Goal: Information Seeking & Learning: Learn about a topic

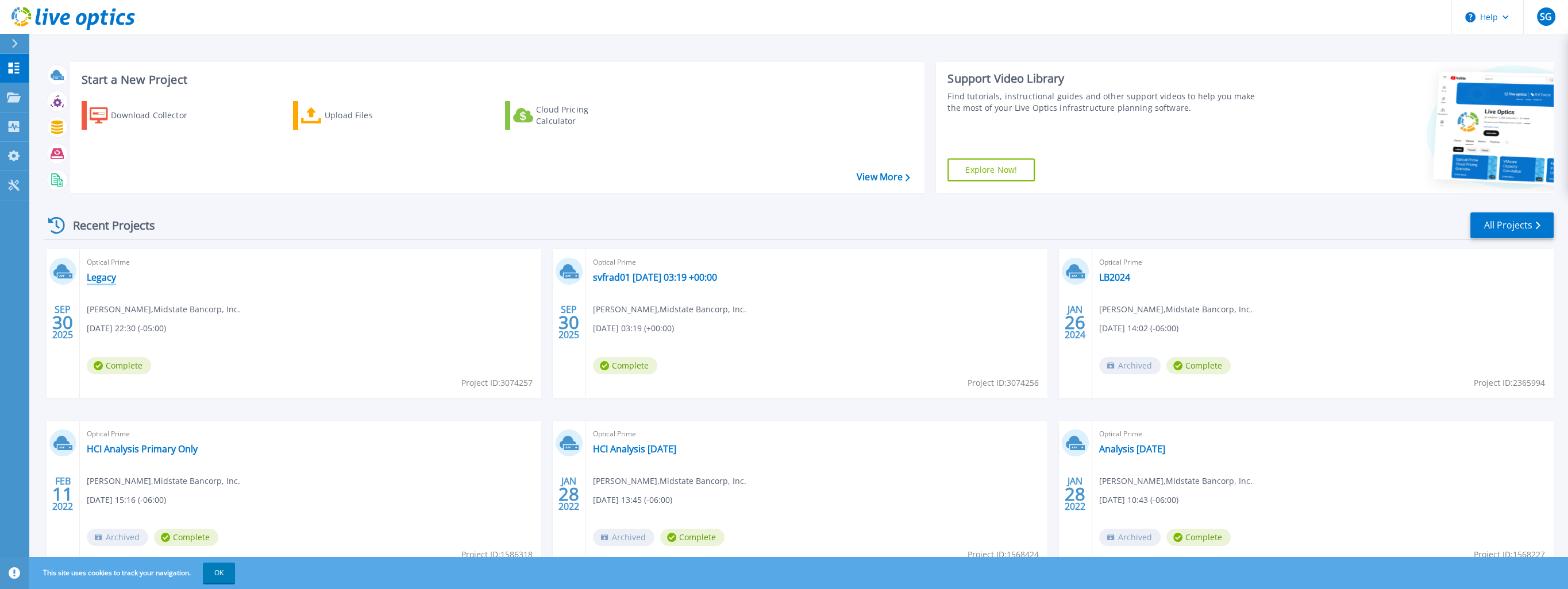
click at [105, 281] on link "Legacy" at bounding box center [102, 277] width 29 height 12
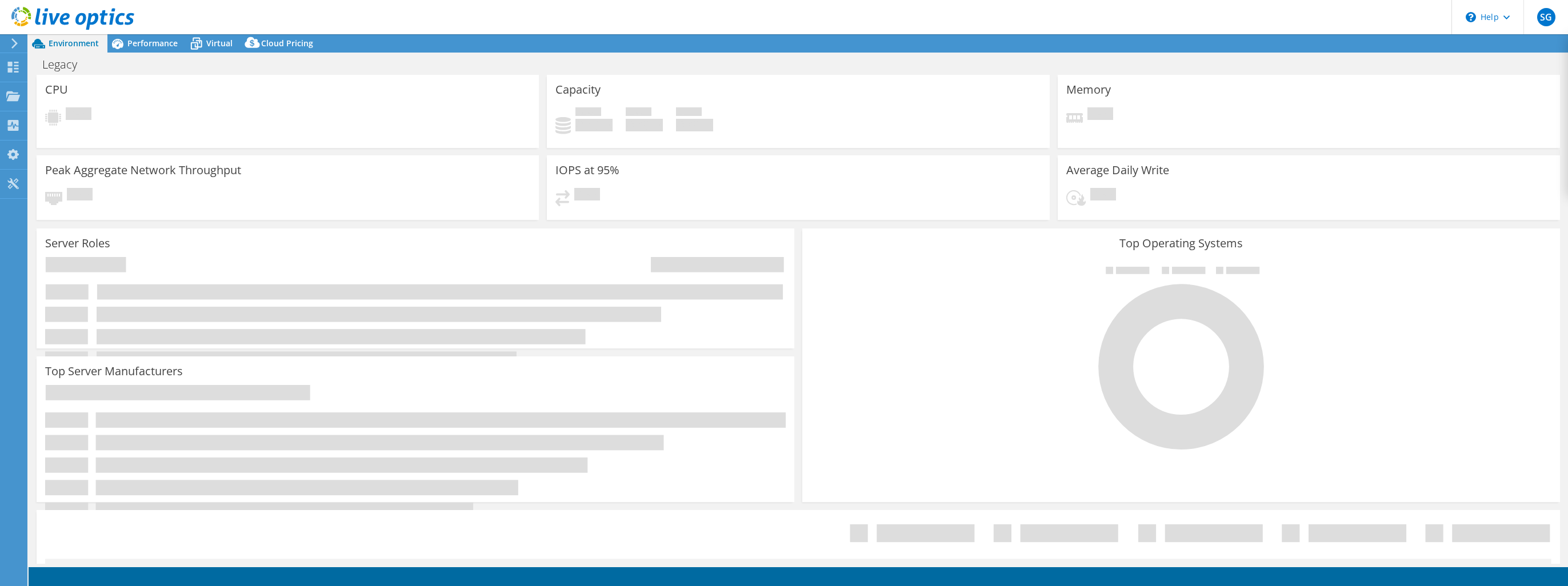
select select "USD"
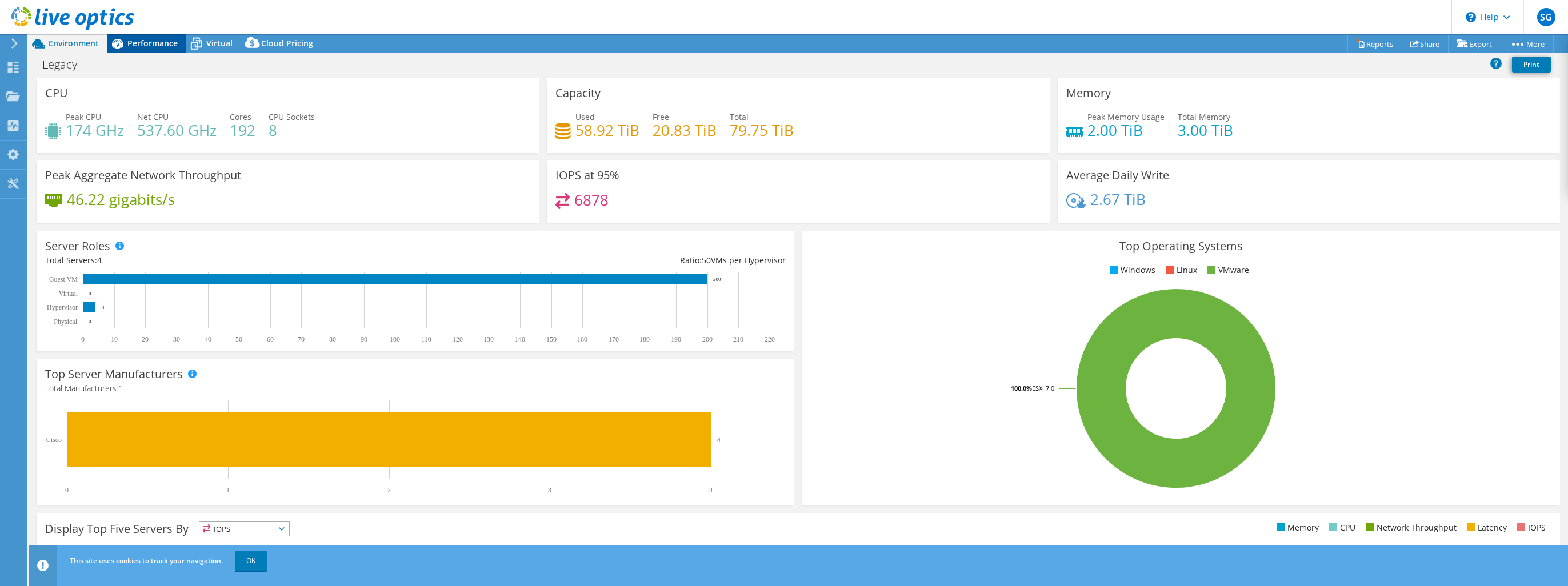
click at [145, 42] on span "Performance" at bounding box center [152, 43] width 51 height 11
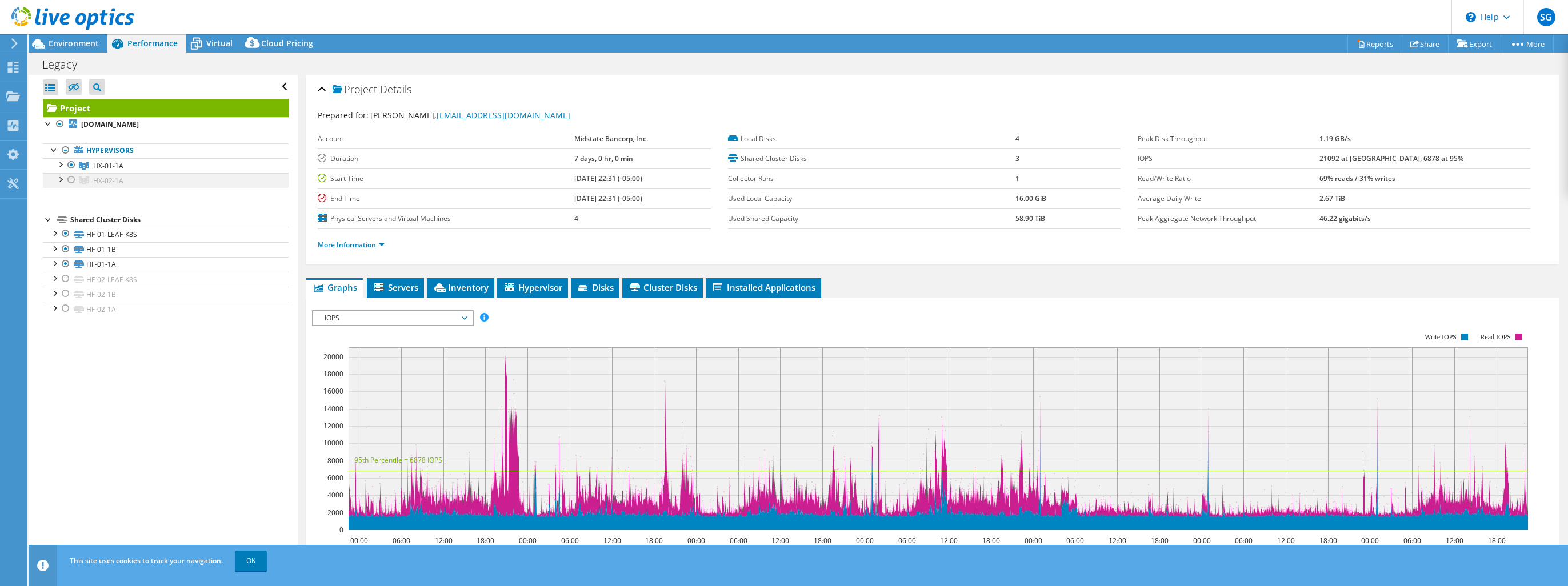
click at [71, 177] on div at bounding box center [71, 180] width 12 height 14
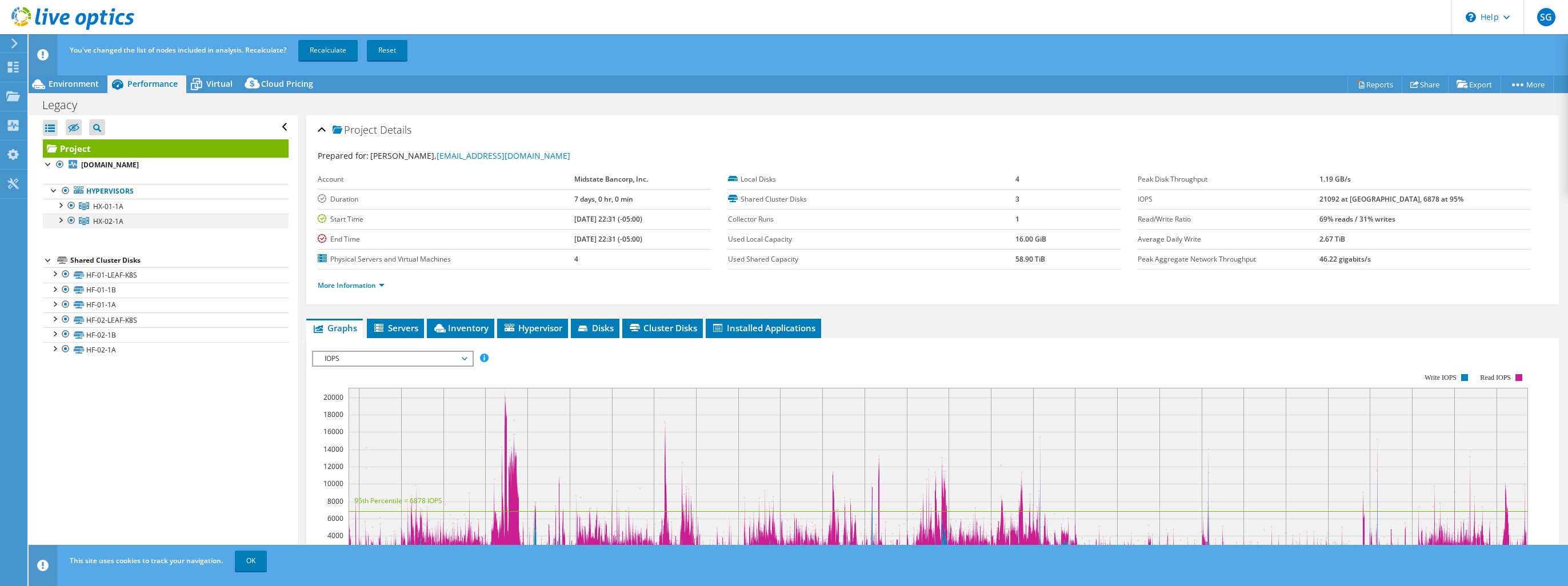
click at [73, 219] on div at bounding box center [71, 220] width 12 height 14
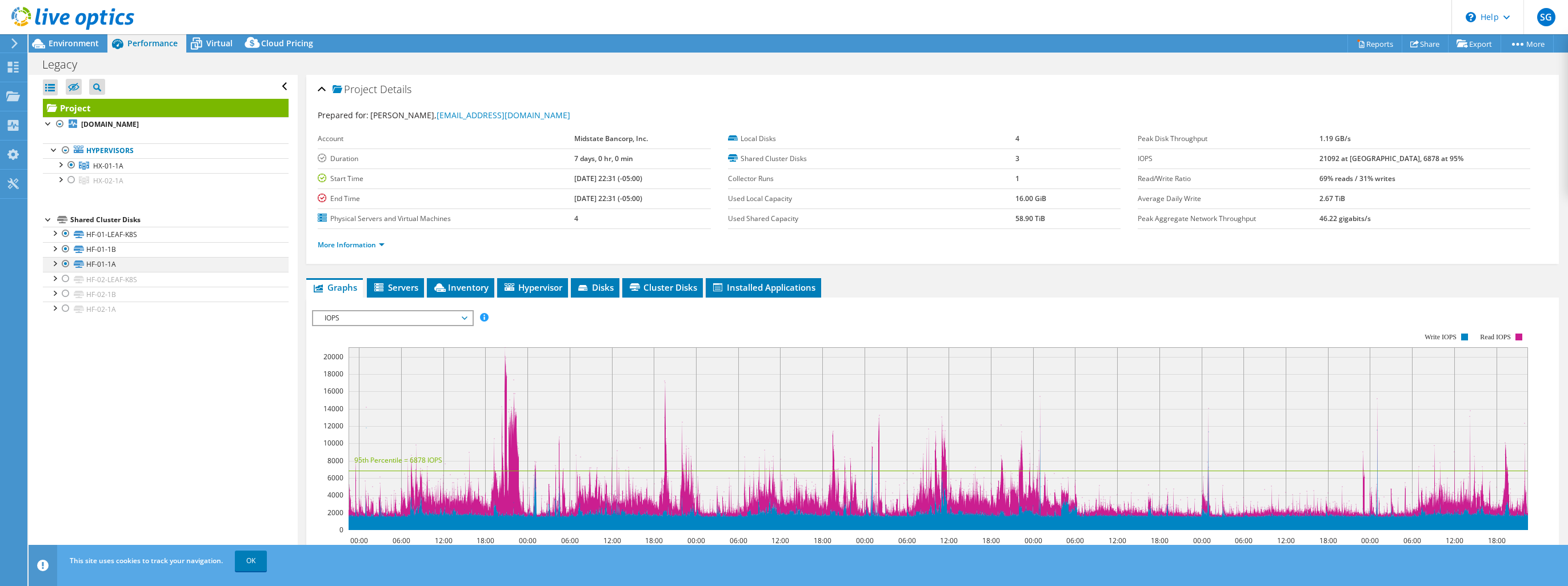
click at [64, 260] on div at bounding box center [66, 263] width 12 height 14
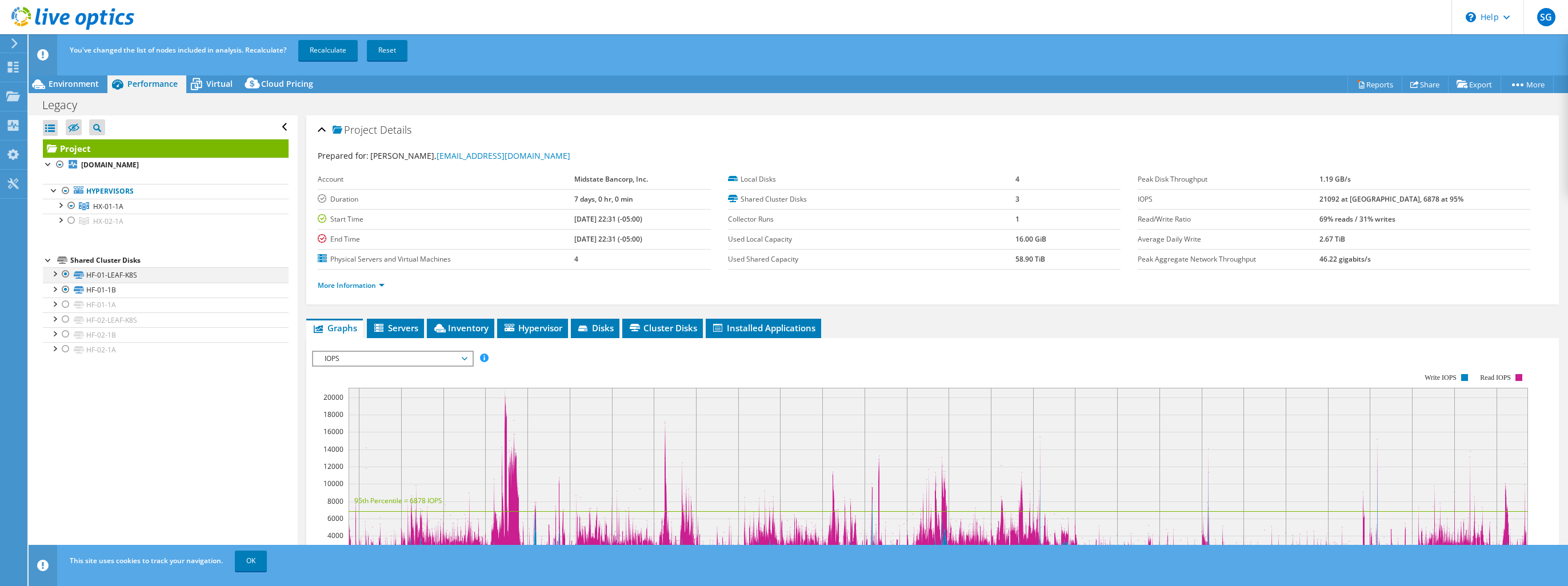
click at [64, 270] on div at bounding box center [66, 274] width 12 height 14
click at [65, 271] on div at bounding box center [66, 274] width 12 height 14
click at [65, 287] on div at bounding box center [66, 290] width 12 height 14
click at [126, 425] on div "Open All Close All Hide Excluded Nodes Project Tree Filter" at bounding box center [163, 360] width 268 height 489
click at [66, 271] on div at bounding box center [66, 274] width 12 height 14
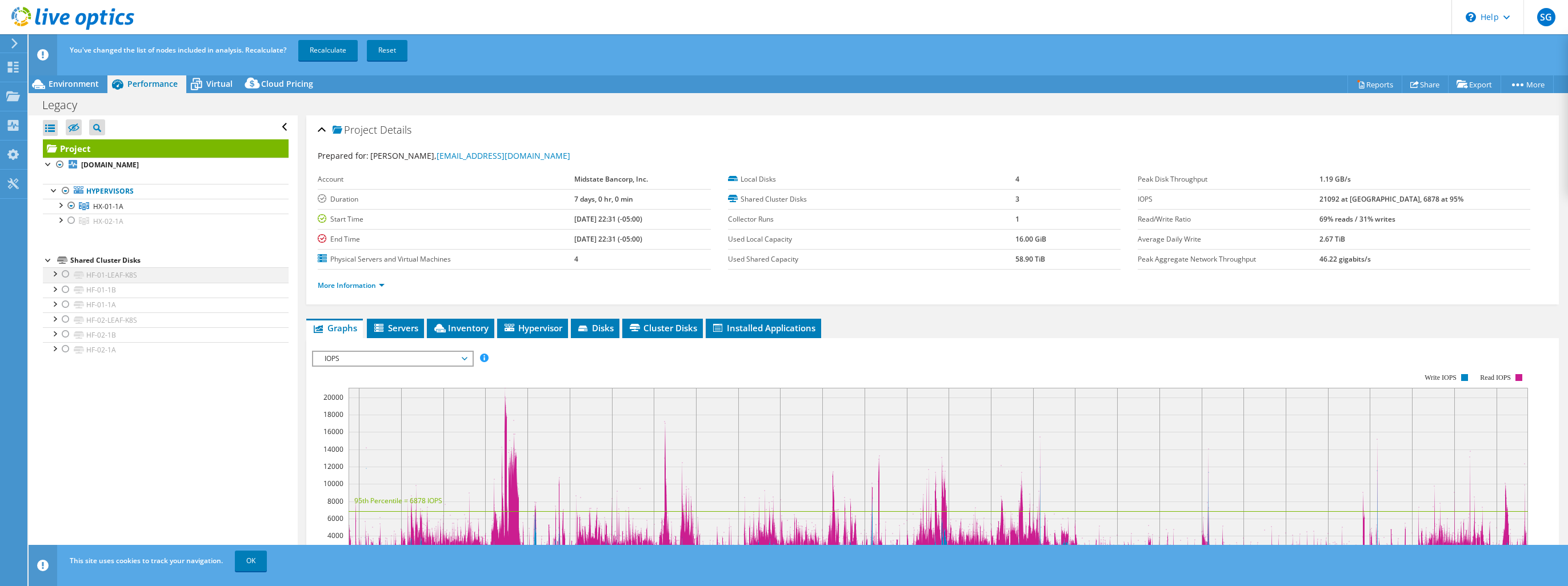
click at [67, 273] on div at bounding box center [66, 274] width 12 height 14
click at [65, 288] on div at bounding box center [66, 290] width 12 height 14
click at [64, 303] on div at bounding box center [66, 304] width 12 height 14
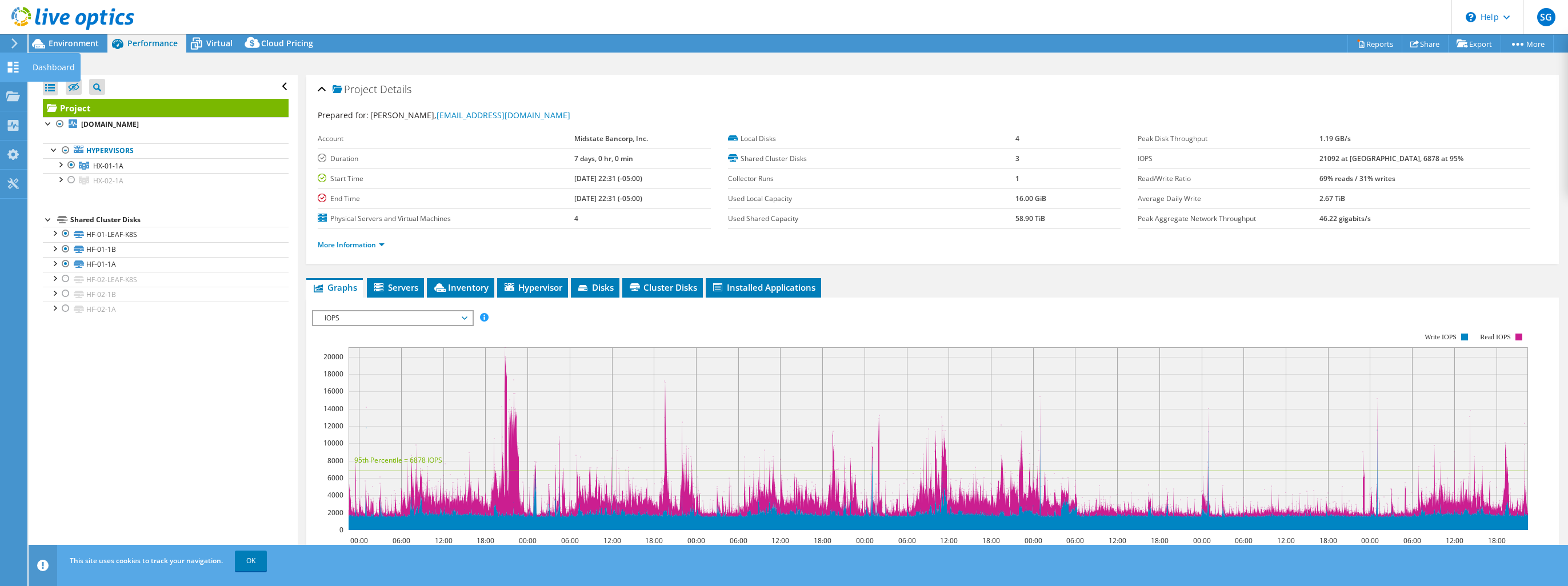
click at [13, 68] on icon at bounding box center [13, 67] width 14 height 11
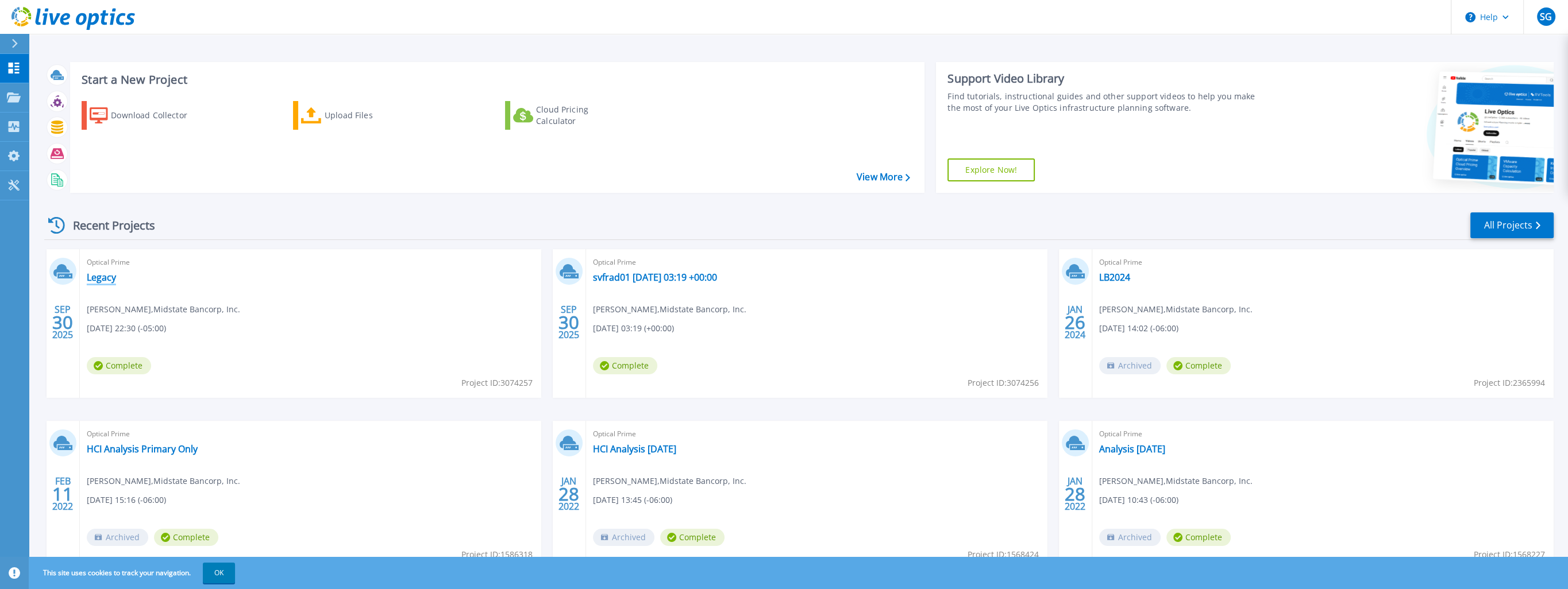
click at [105, 276] on link "Legacy" at bounding box center [102, 277] width 29 height 12
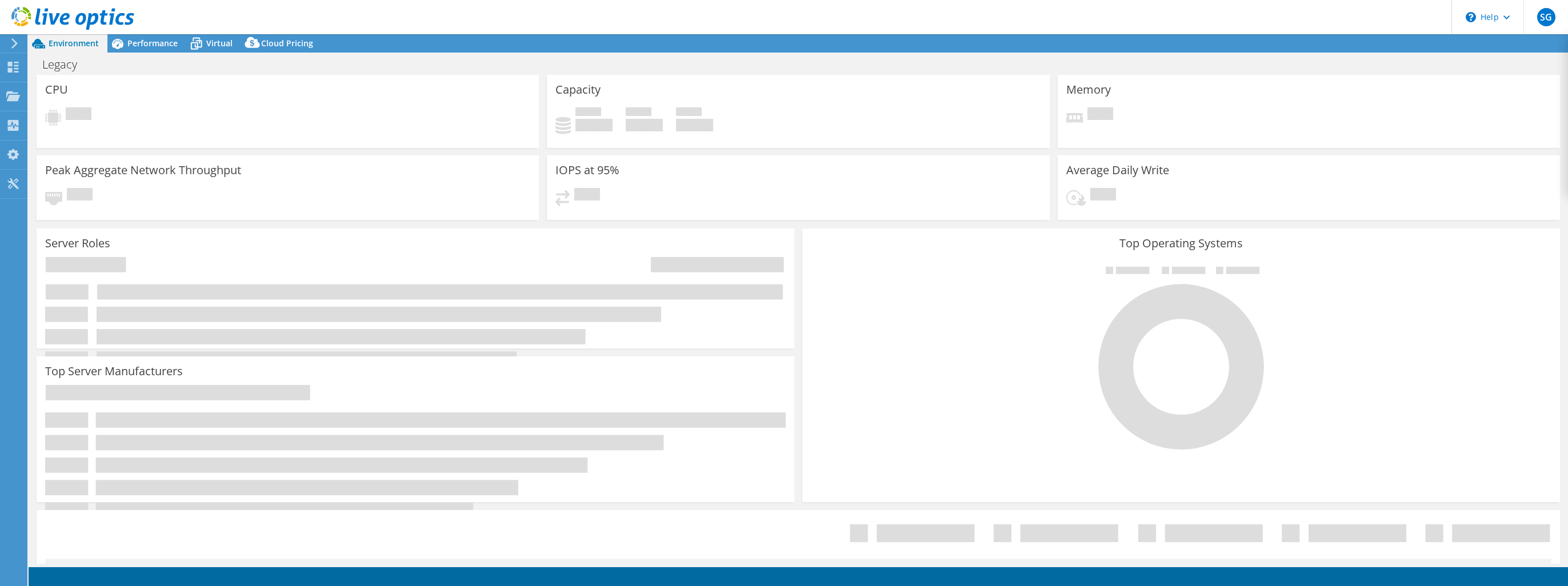
select select "USD"
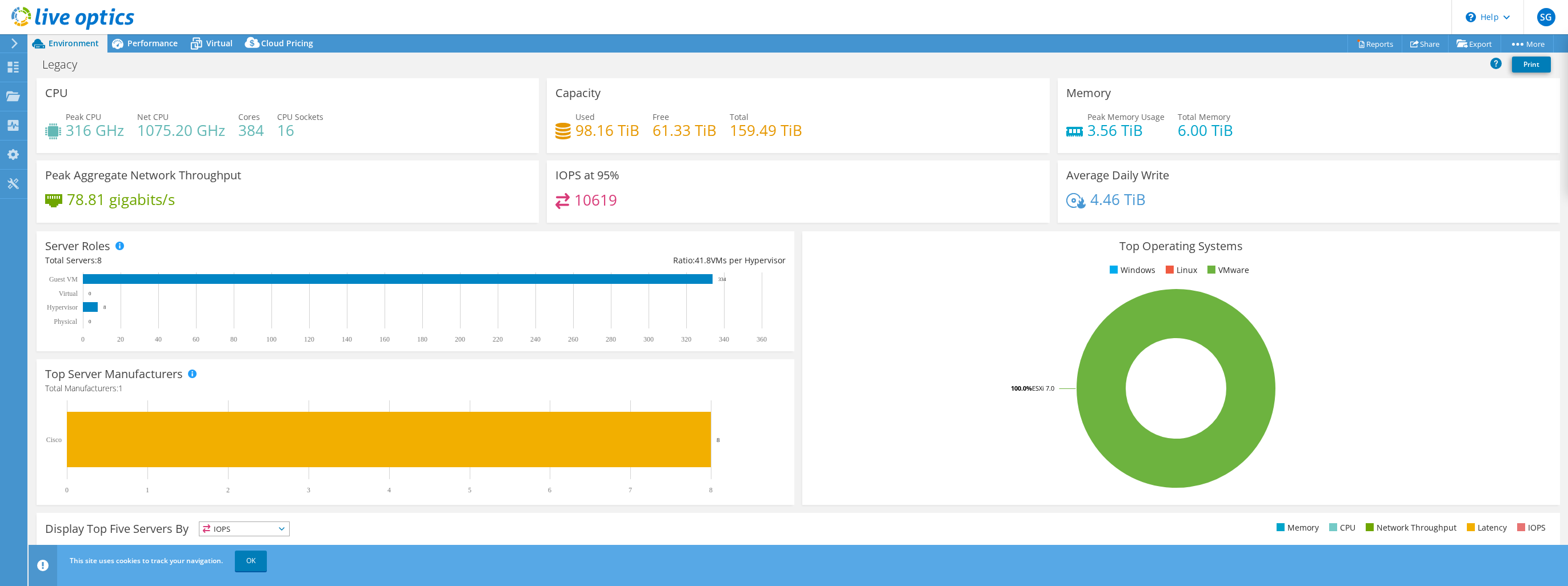
click at [540, 7] on header "SG End User Scot Gossen scotg@legacybank.com Midstate Bancorp, Inc. My Profile …" at bounding box center [784, 17] width 1568 height 34
click at [214, 39] on span "Virtual" at bounding box center [219, 43] width 26 height 11
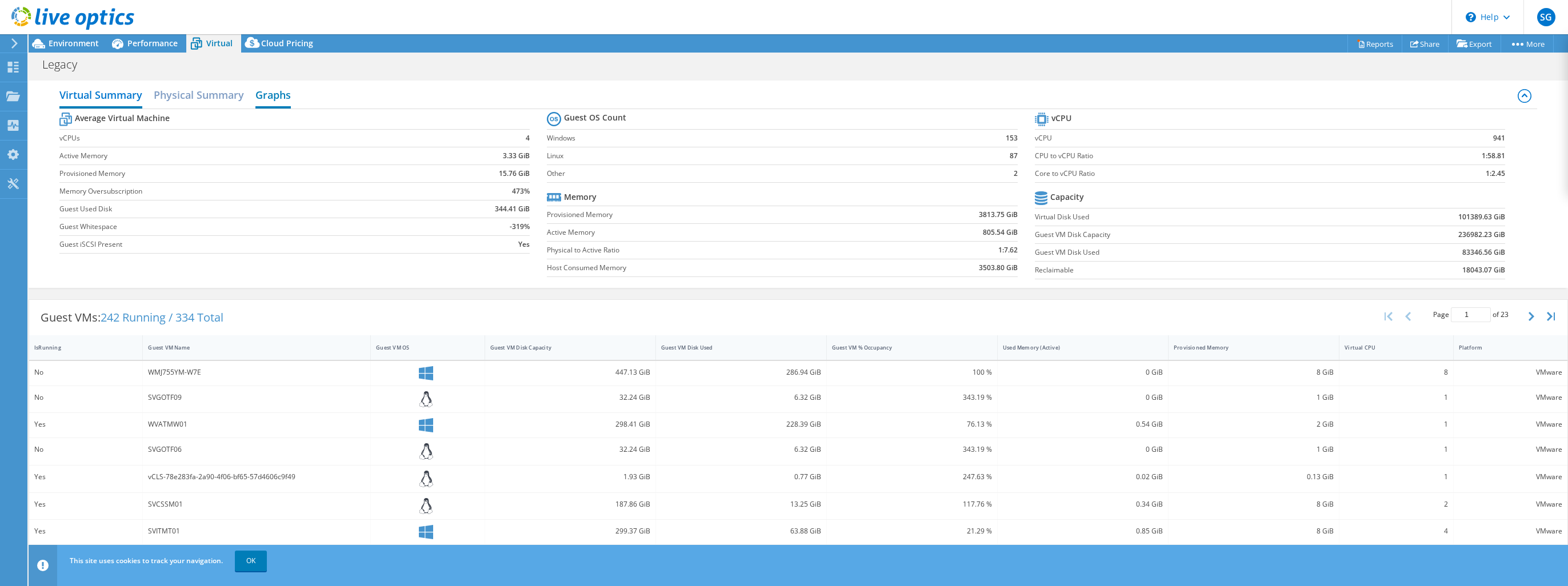
click at [276, 99] on h2 "Graphs" at bounding box center [273, 96] width 35 height 25
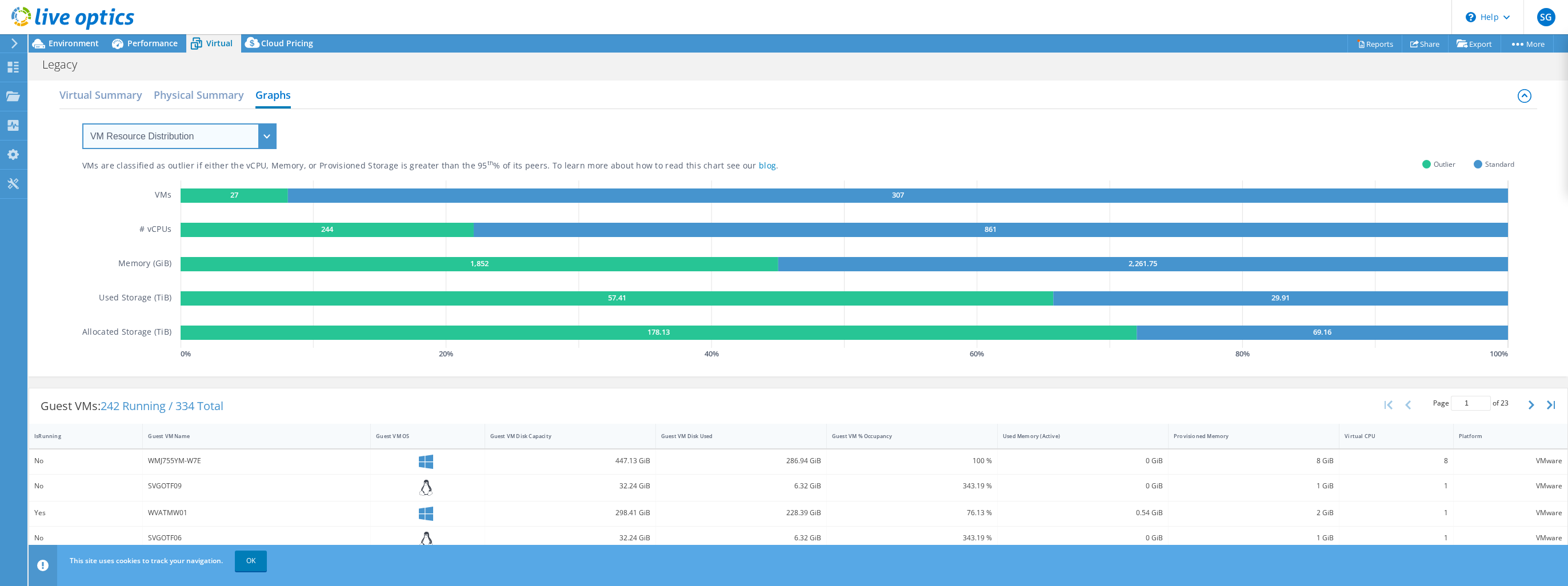
click at [121, 136] on select "VM Resource Distribution Provisioning Contrast Over Provisioning" at bounding box center [179, 136] width 194 height 26
select select "Over Provisioning"
click at [82, 124] on select "VM Resource Distribution Provisioning Contrast Over Provisioning" at bounding box center [179, 136] width 194 height 26
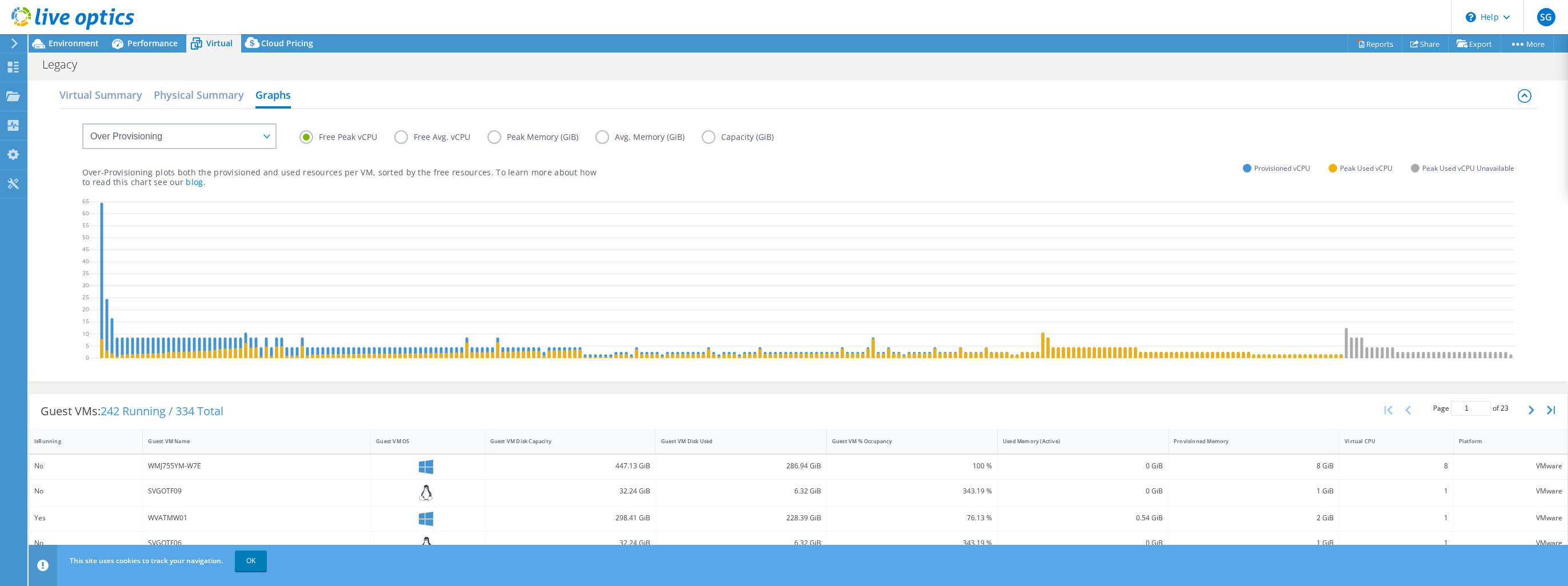
click at [712, 134] on label "Capacity (GiB)" at bounding box center [746, 137] width 89 height 14
click at [0, 0] on input "Capacity (GiB)" at bounding box center [0, 0] width 0 height 0
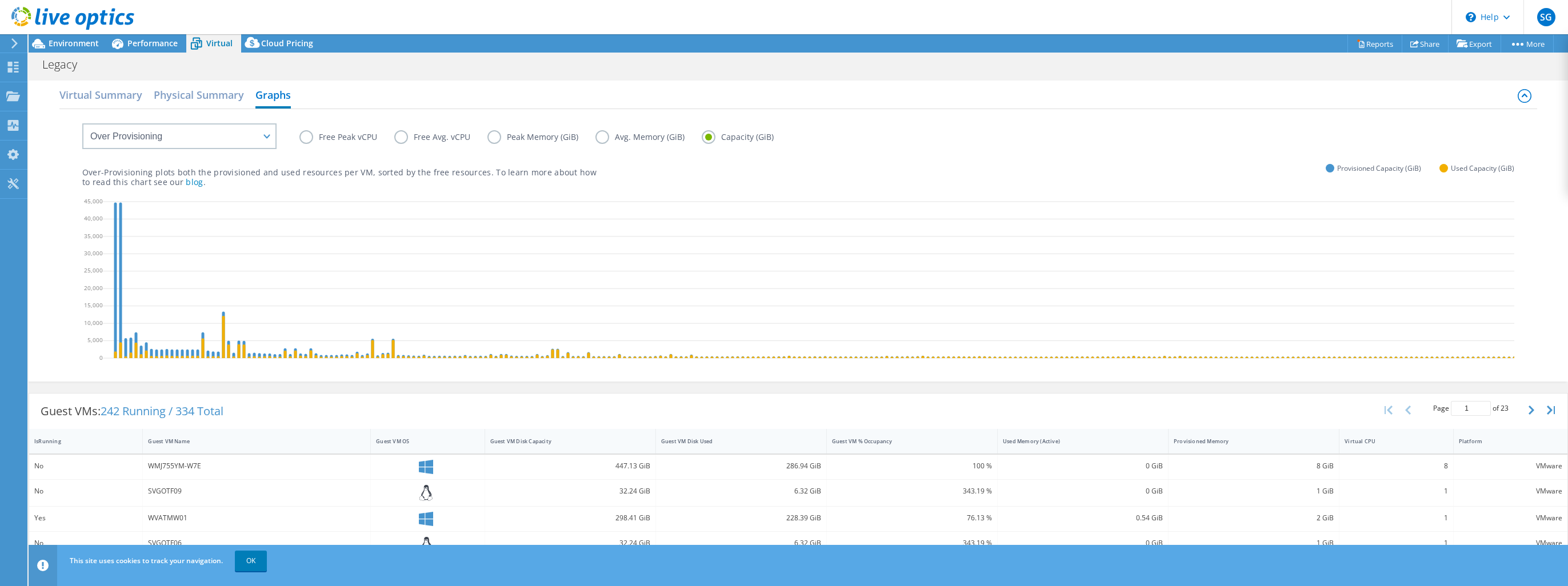
click at [45, 287] on div "Virtual Summary Physical Summary Graphs VM Resource Distribution Provisioning C…" at bounding box center [798, 231] width 1539 height 301
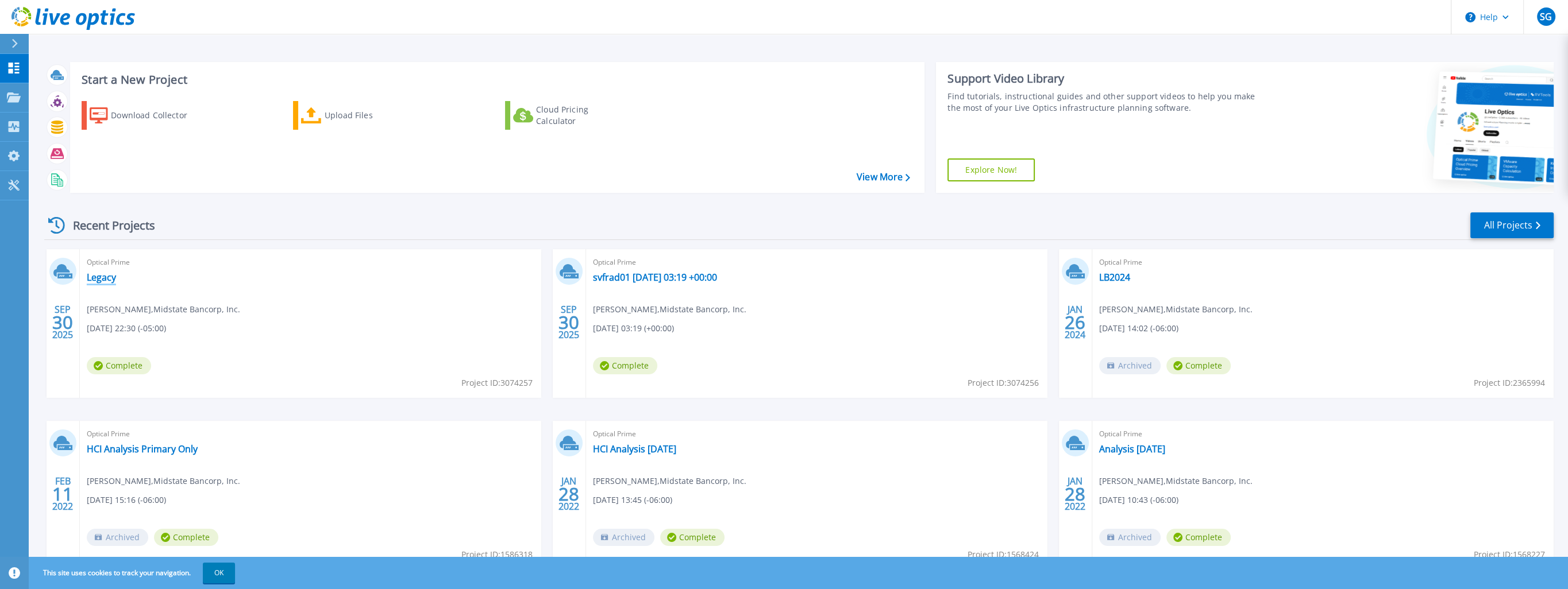
click at [103, 273] on link "Legacy" at bounding box center [102, 277] width 29 height 12
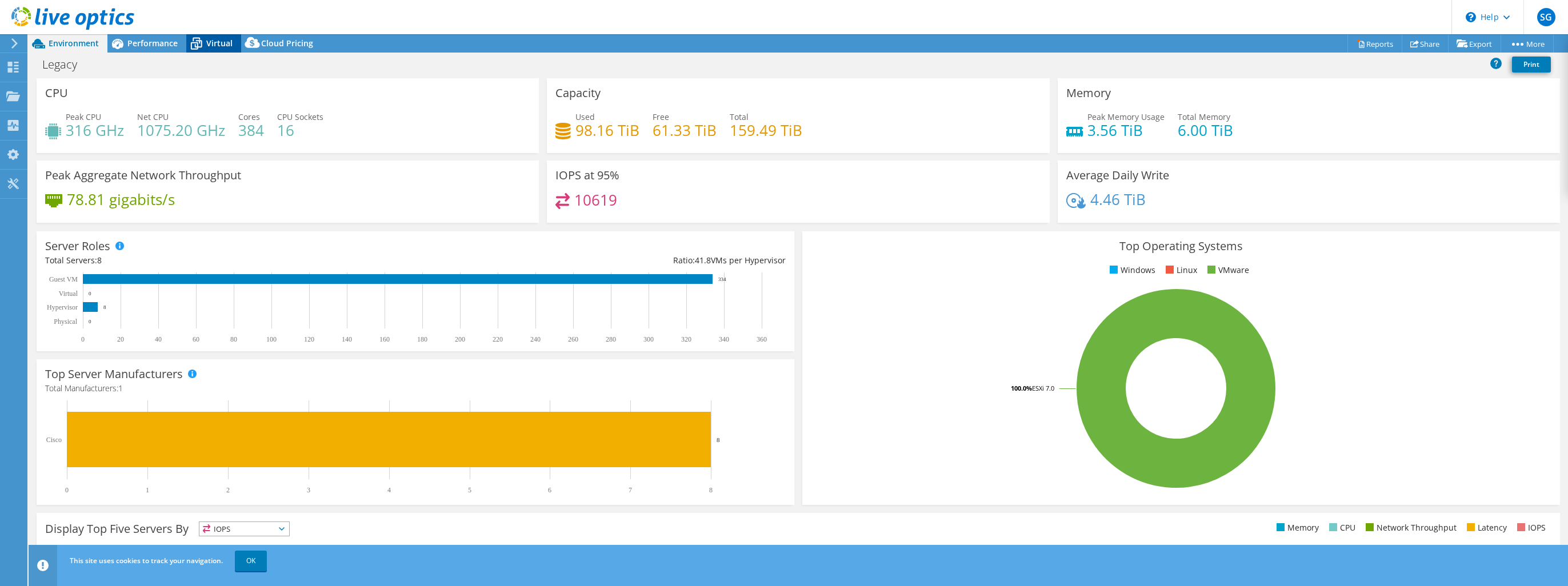
click at [209, 41] on span "Virtual" at bounding box center [219, 43] width 26 height 11
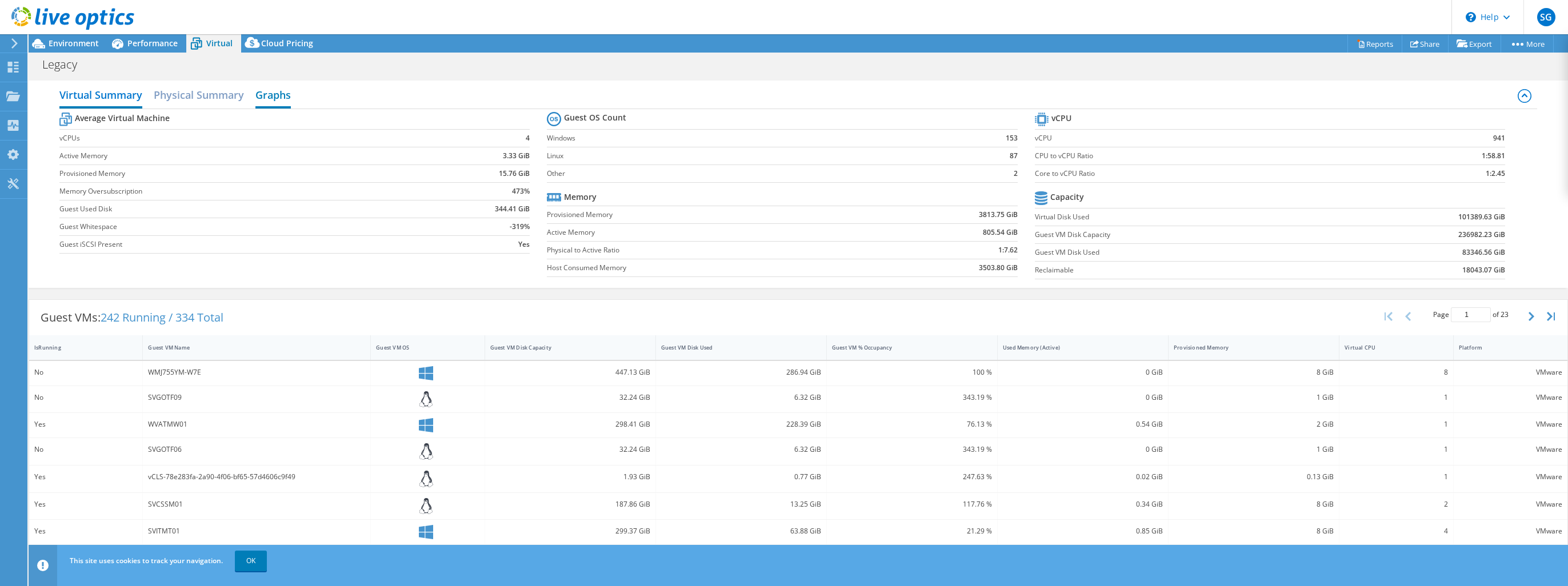
click at [271, 95] on h2 "Graphs" at bounding box center [273, 96] width 35 height 25
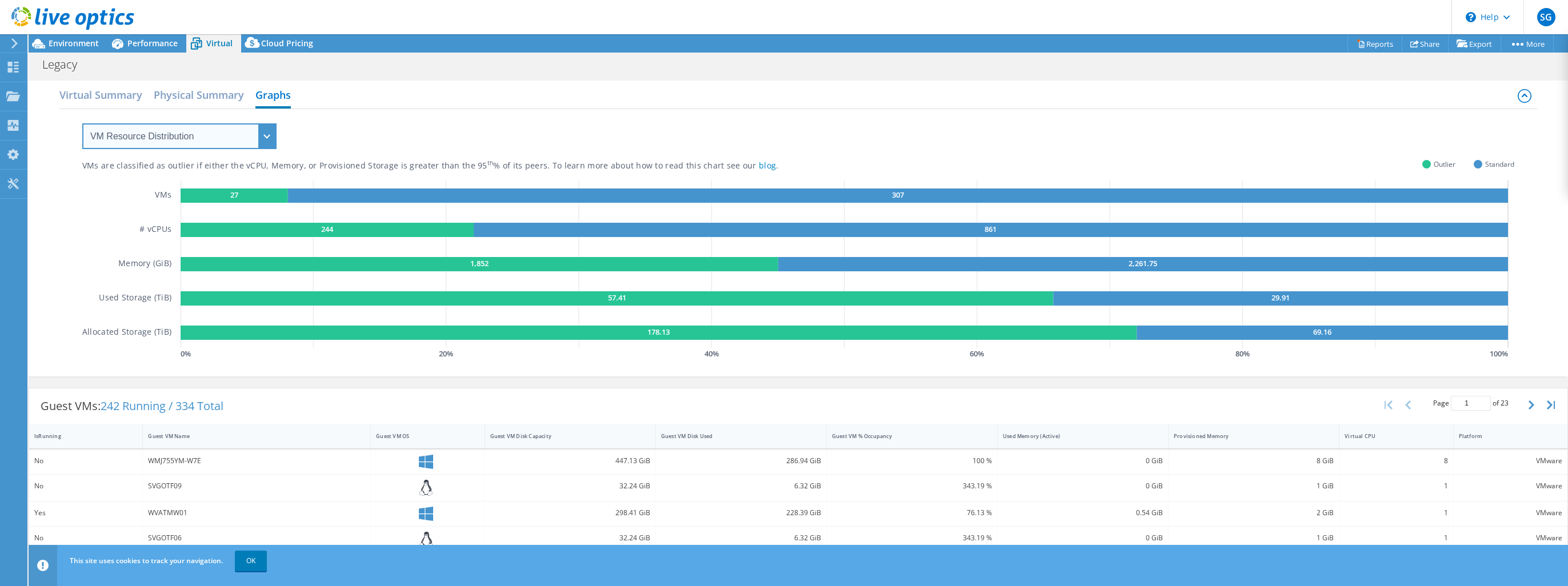
click at [187, 143] on select "VM Resource Distribution Provisioning Contrast Over Provisioning" at bounding box center [179, 136] width 194 height 26
click at [82, 124] on select "VM Resource Distribution Provisioning Contrast Over Provisioning" at bounding box center [179, 136] width 194 height 26
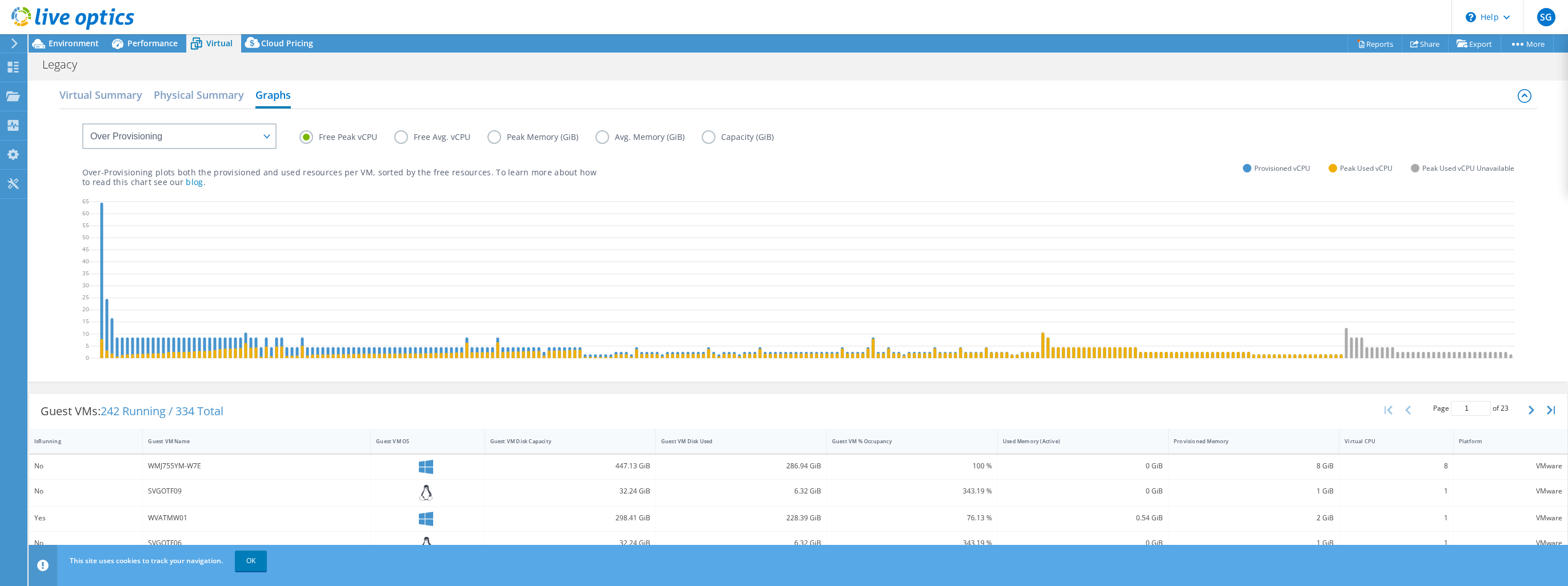
click at [397, 136] on label "Free Avg. vCPU" at bounding box center [441, 137] width 93 height 14
click at [0, 0] on input "Free Avg. vCPU" at bounding box center [0, 0] width 0 height 0
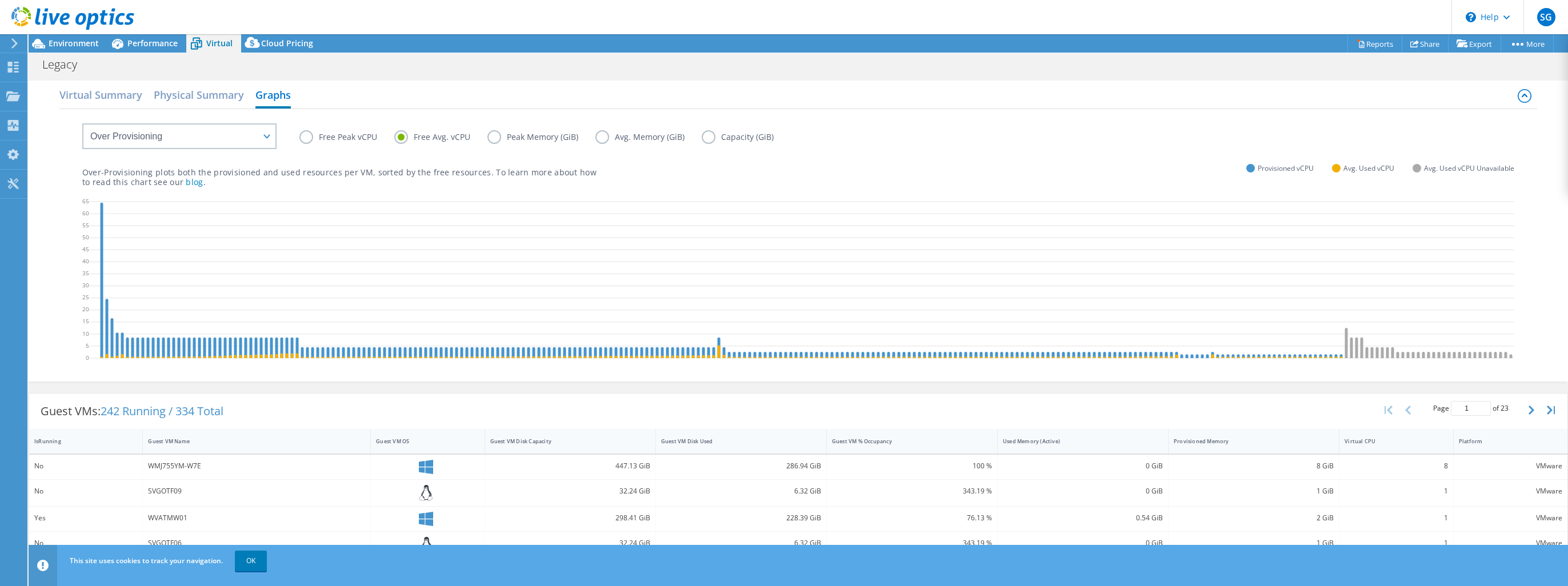
click at [492, 134] on label "Peak Memory (GiB)" at bounding box center [541, 137] width 108 height 14
click at [0, 0] on input "Peak Memory (GiB)" at bounding box center [0, 0] width 0 height 0
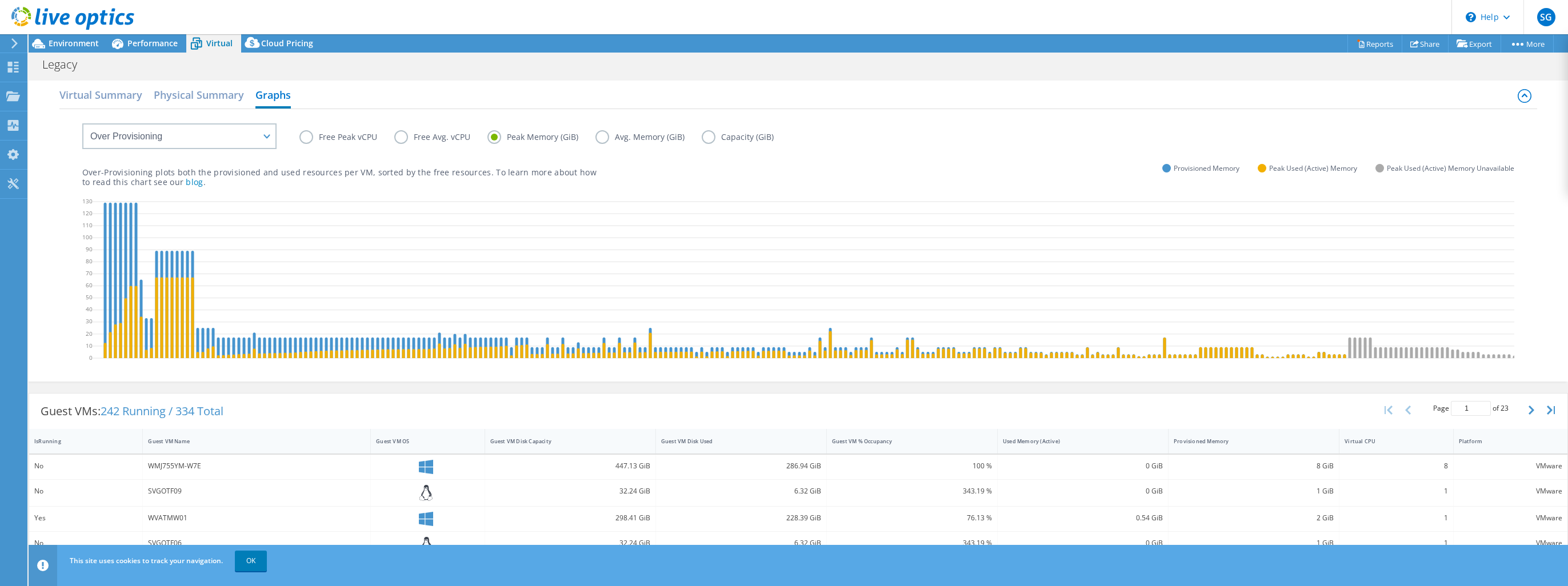
click at [611, 134] on label "Avg. Memory (GiB)" at bounding box center [648, 137] width 107 height 14
click at [0, 0] on input "Avg. Memory (GiB)" at bounding box center [0, 0] width 0 height 0
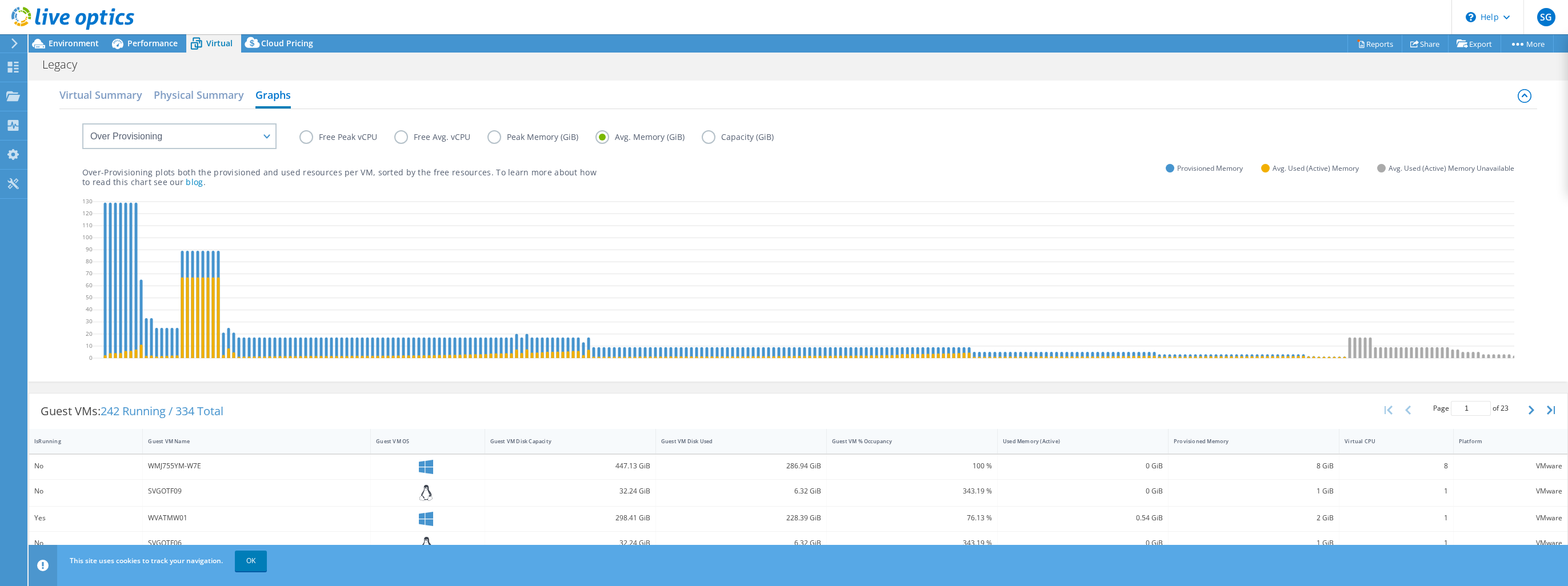
click at [709, 131] on label "Capacity (GiB)" at bounding box center [746, 137] width 89 height 14
click at [0, 0] on input "Capacity (GiB)" at bounding box center [0, 0] width 0 height 0
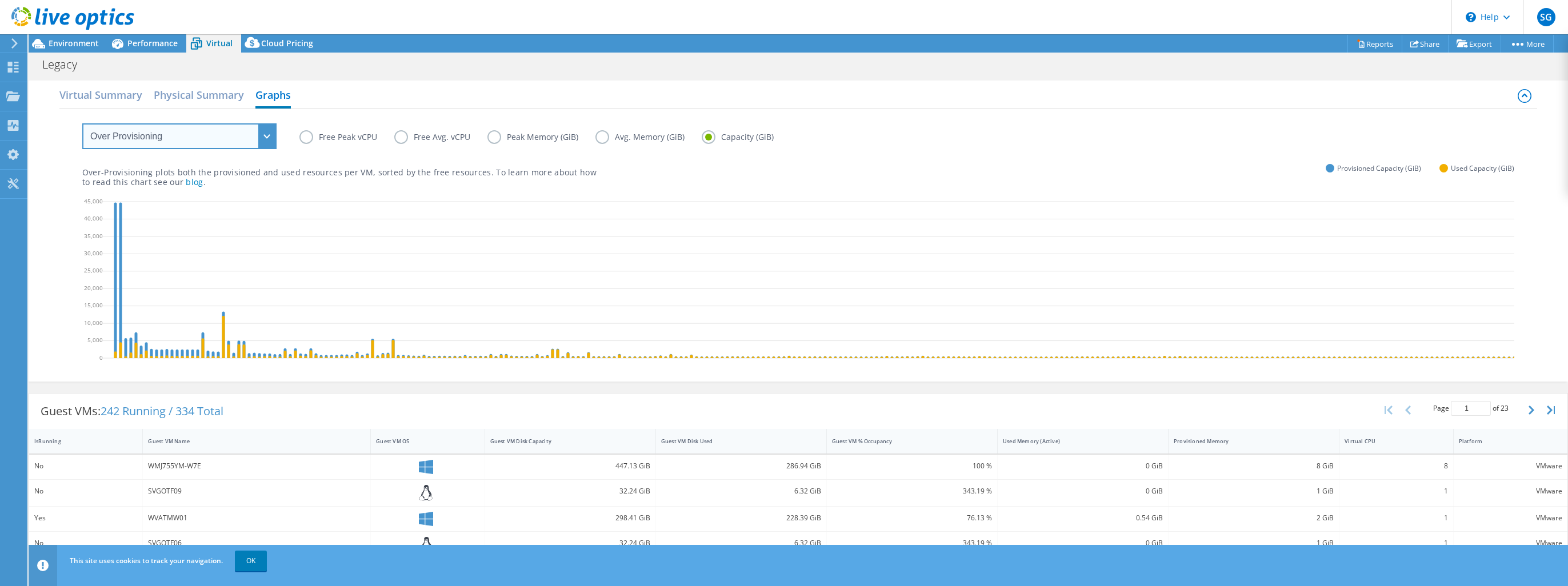
click at [150, 133] on select "VM Resource Distribution Provisioning Contrast Over Provisioning" at bounding box center [179, 136] width 194 height 26
click at [82, 124] on select "VM Resource Distribution Provisioning Contrast Over Provisioning" at bounding box center [179, 136] width 194 height 26
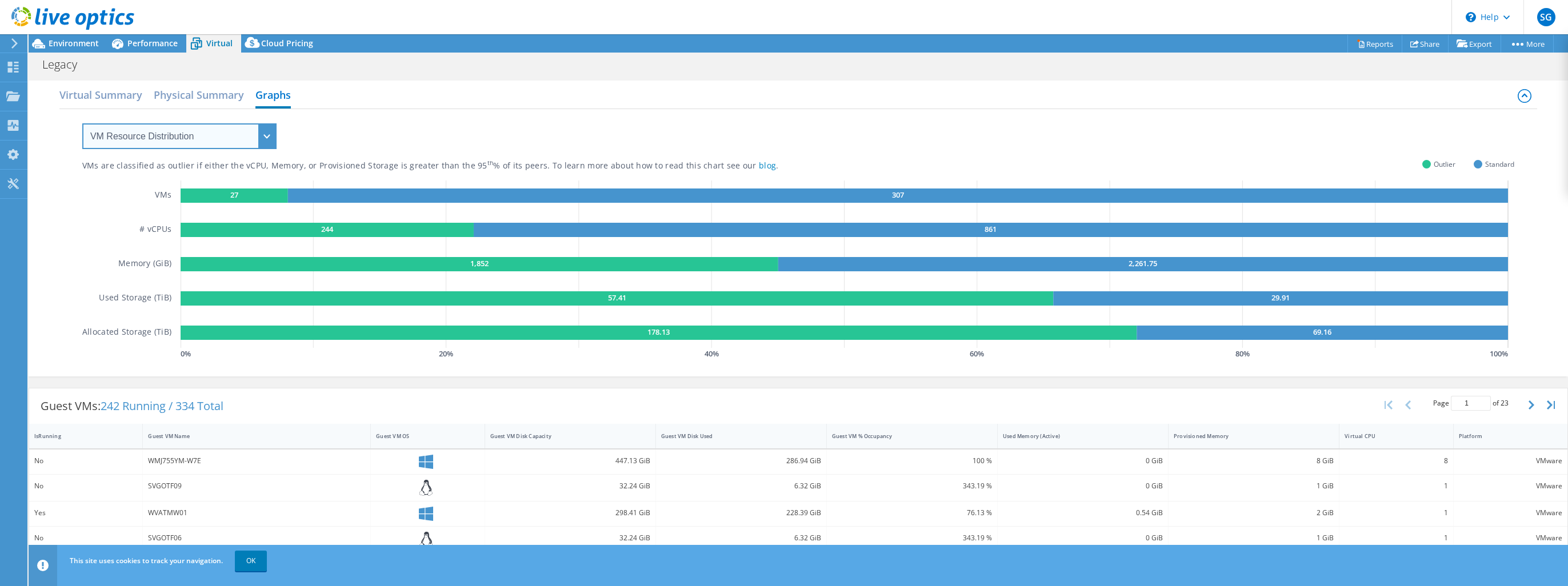
click at [137, 133] on select "VM Resource Distribution Provisioning Contrast Over Provisioning" at bounding box center [179, 136] width 194 height 26
click at [82, 124] on select "VM Resource Distribution Provisioning Contrast Over Provisioning" at bounding box center [179, 136] width 194 height 26
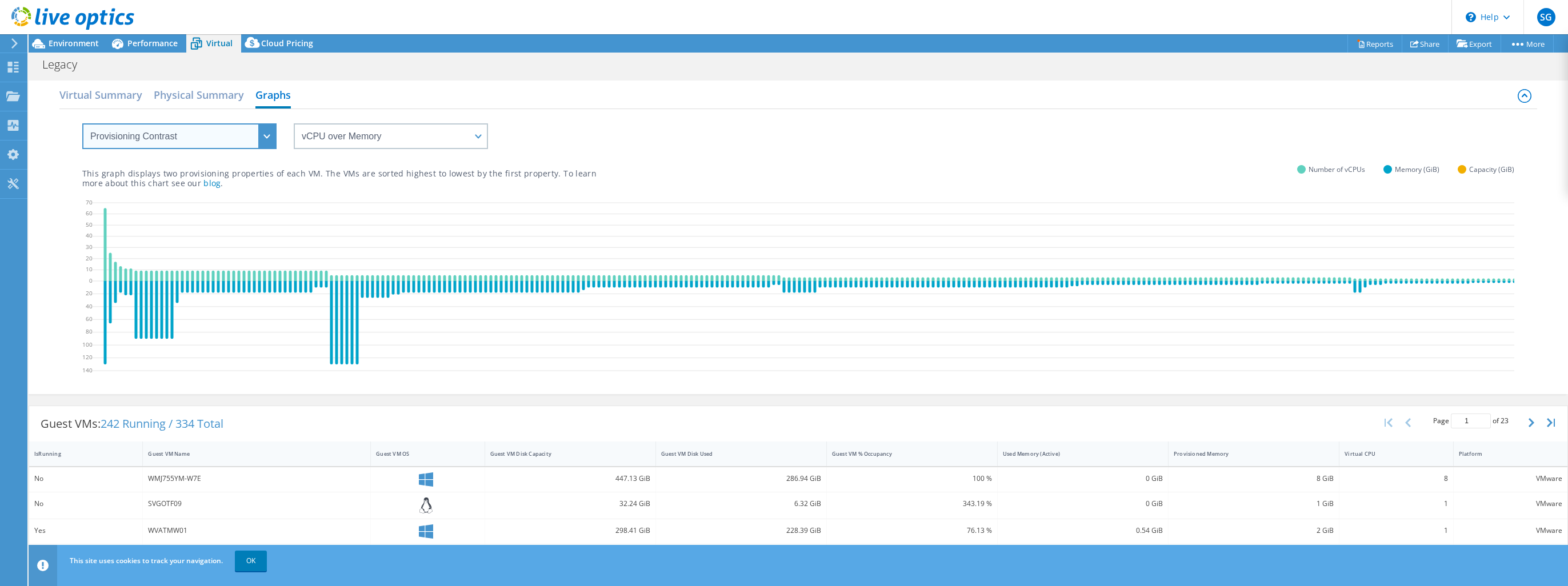
click at [179, 129] on select "VM Resource Distribution Provisioning Contrast Over Provisioning" at bounding box center [179, 136] width 194 height 26
select select "Over Provisioning"
click at [82, 124] on select "VM Resource Distribution Provisioning Contrast Over Provisioning" at bounding box center [179, 136] width 194 height 26
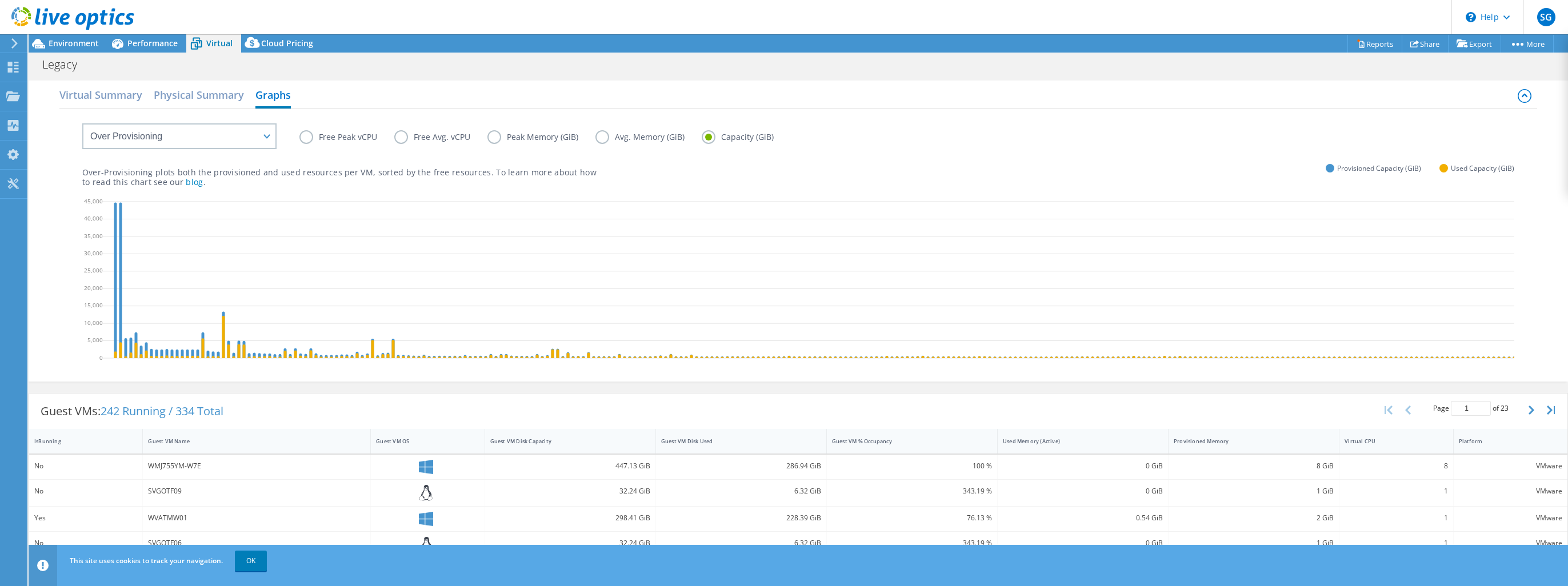
click at [604, 133] on label "Avg. Memory (GiB)" at bounding box center [648, 137] width 107 height 14
click at [0, 0] on input "Avg. Memory (GiB)" at bounding box center [0, 0] width 0 height 0
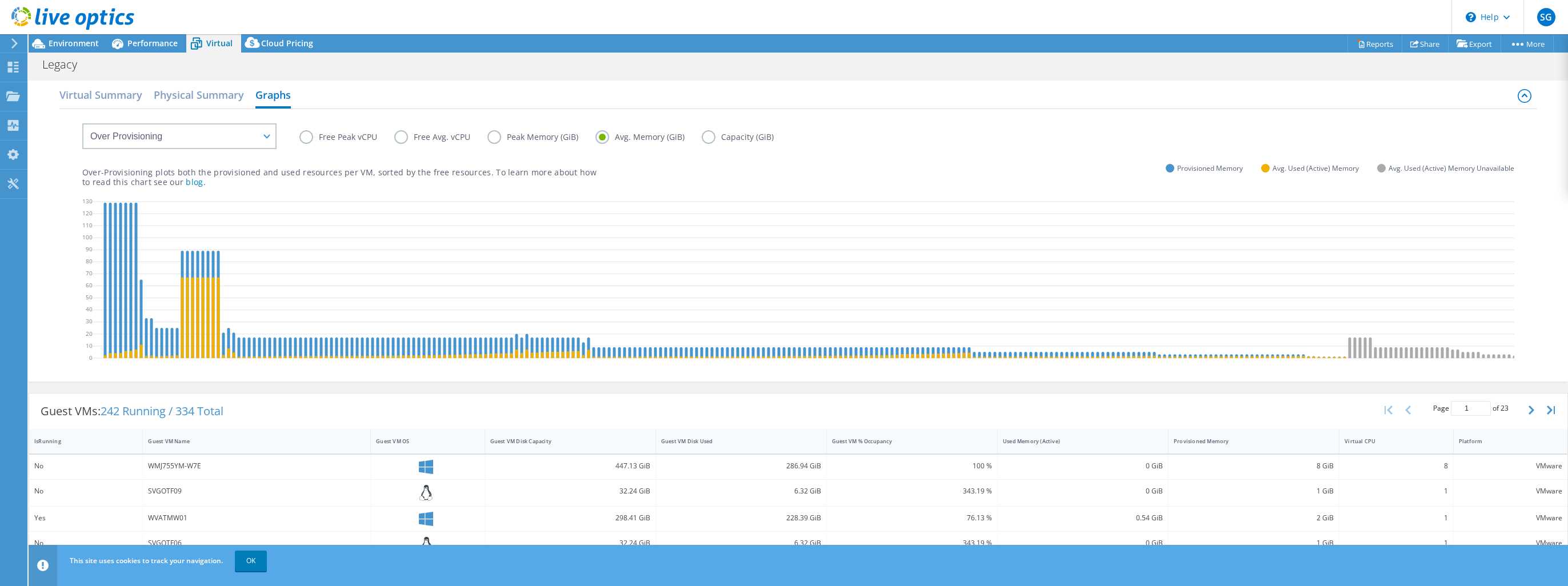
click at [304, 138] on label "Free Peak vCPU" at bounding box center [347, 137] width 95 height 14
click at [0, 0] on input "Free Peak vCPU" at bounding box center [0, 0] width 0 height 0
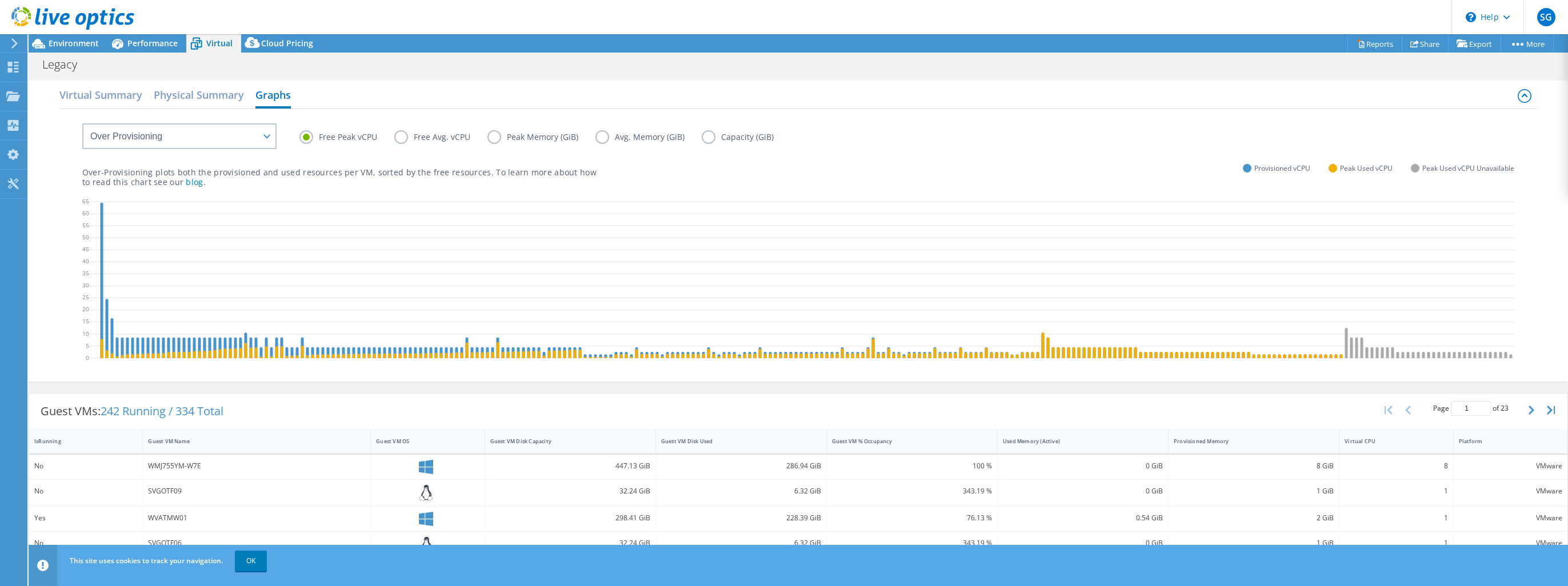
click at [712, 138] on label "Capacity (GiB)" at bounding box center [746, 137] width 89 height 14
click at [0, 0] on input "Capacity (GiB)" at bounding box center [0, 0] width 0 height 0
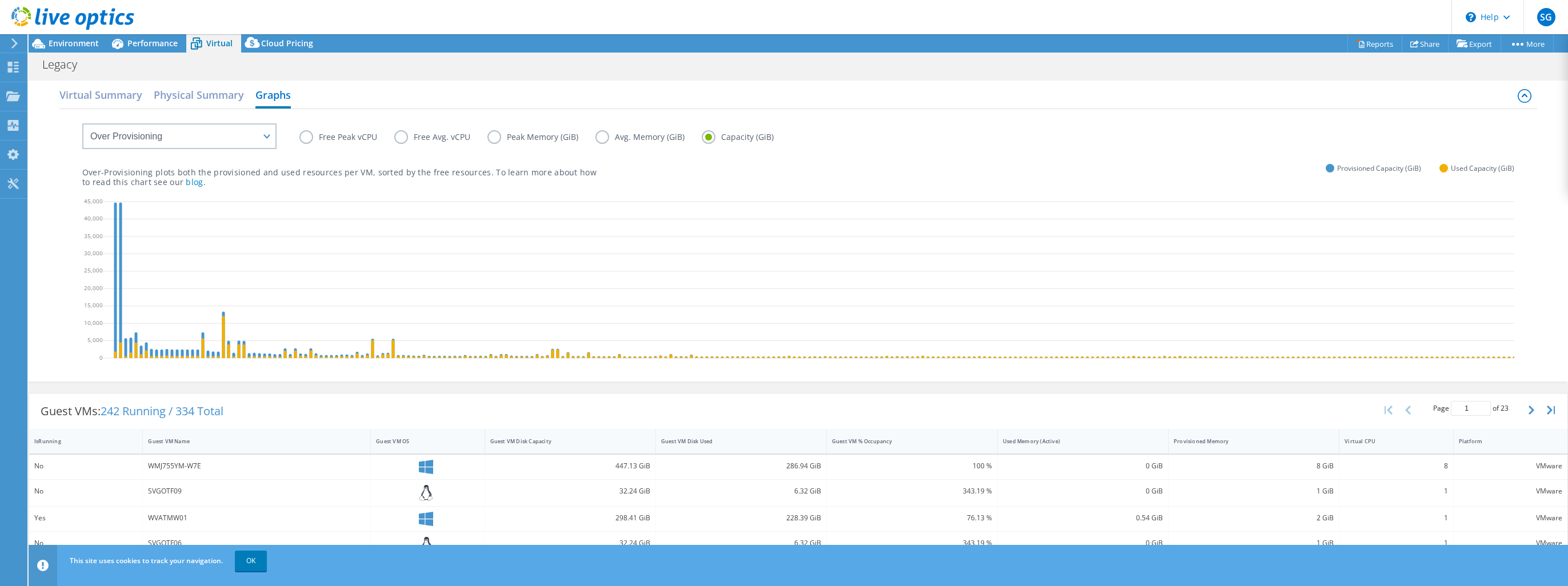
click at [306, 136] on label "Free Peak vCPU" at bounding box center [347, 137] width 95 height 14
click at [0, 0] on input "Free Peak vCPU" at bounding box center [0, 0] width 0 height 0
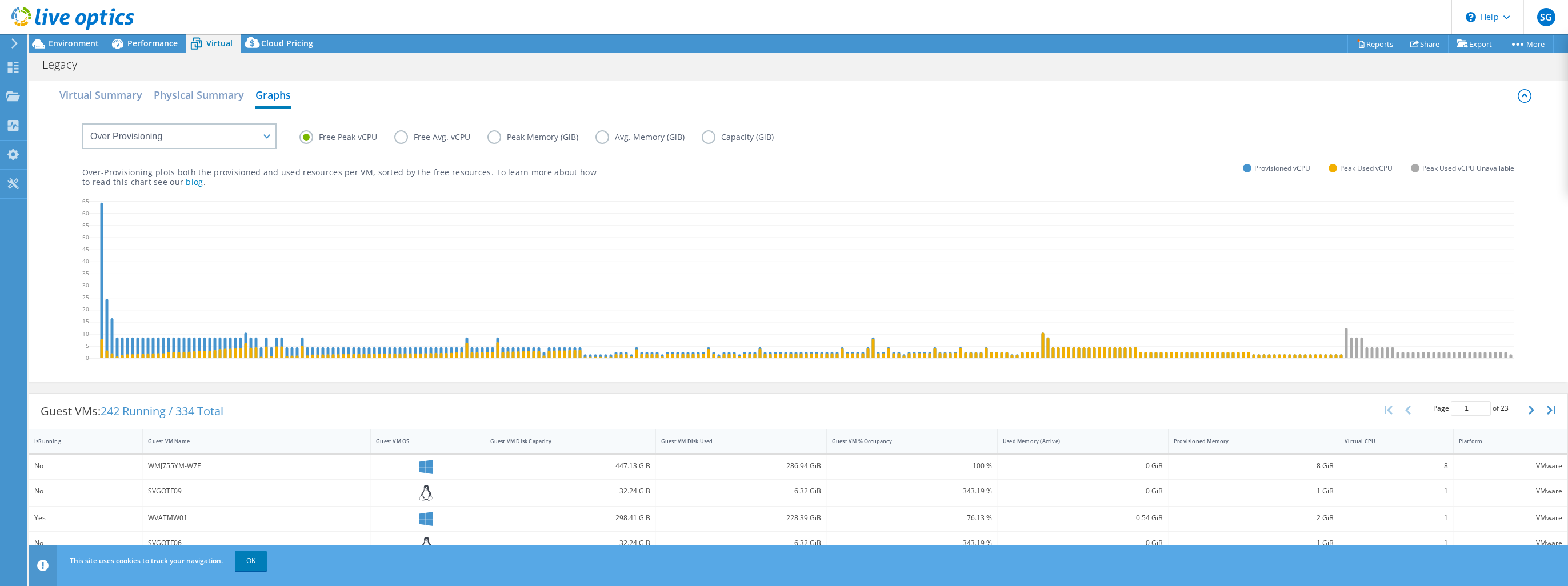
click at [401, 131] on label "Free Avg. vCPU" at bounding box center [441, 137] width 93 height 14
click at [0, 0] on input "Free Avg. vCPU" at bounding box center [0, 0] width 0 height 0
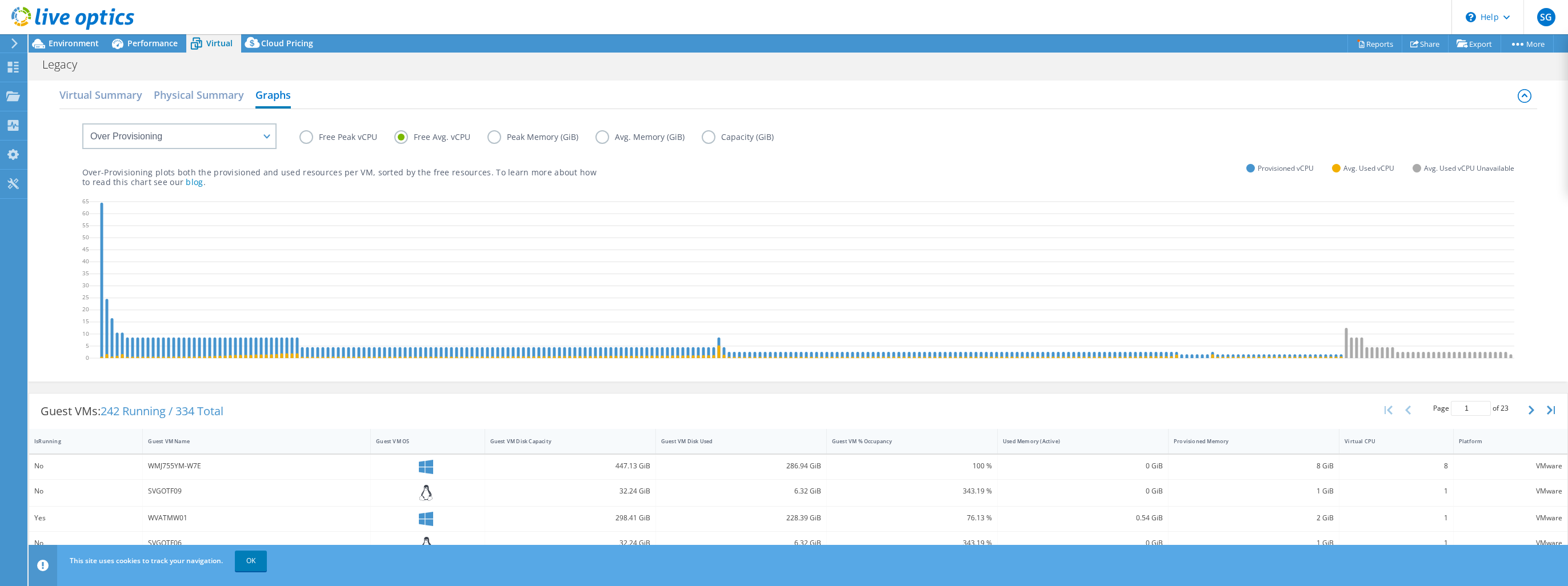
click at [488, 136] on label "Peak Memory (GiB)" at bounding box center [541, 137] width 108 height 14
click at [0, 0] on input "Peak Memory (GiB)" at bounding box center [0, 0] width 0 height 0
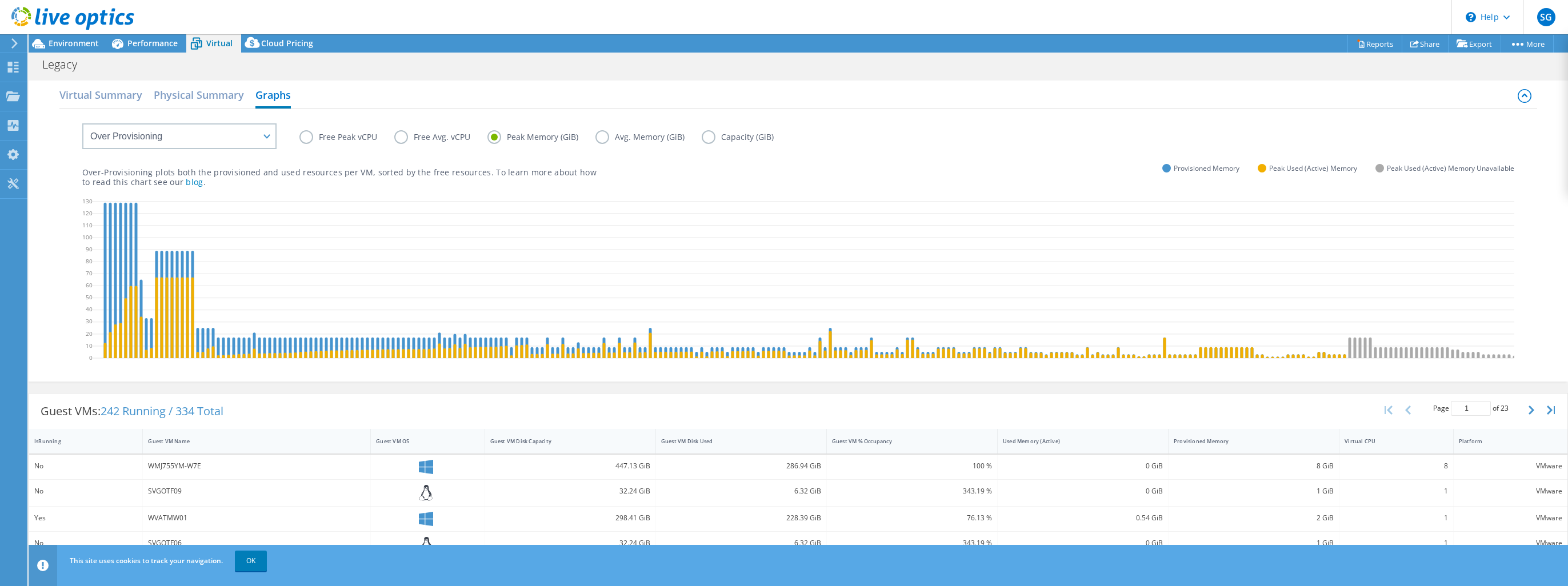
click at [606, 139] on label "Avg. Memory (GiB)" at bounding box center [648, 137] width 107 height 14
click at [0, 0] on input "Avg. Memory (GiB)" at bounding box center [0, 0] width 0 height 0
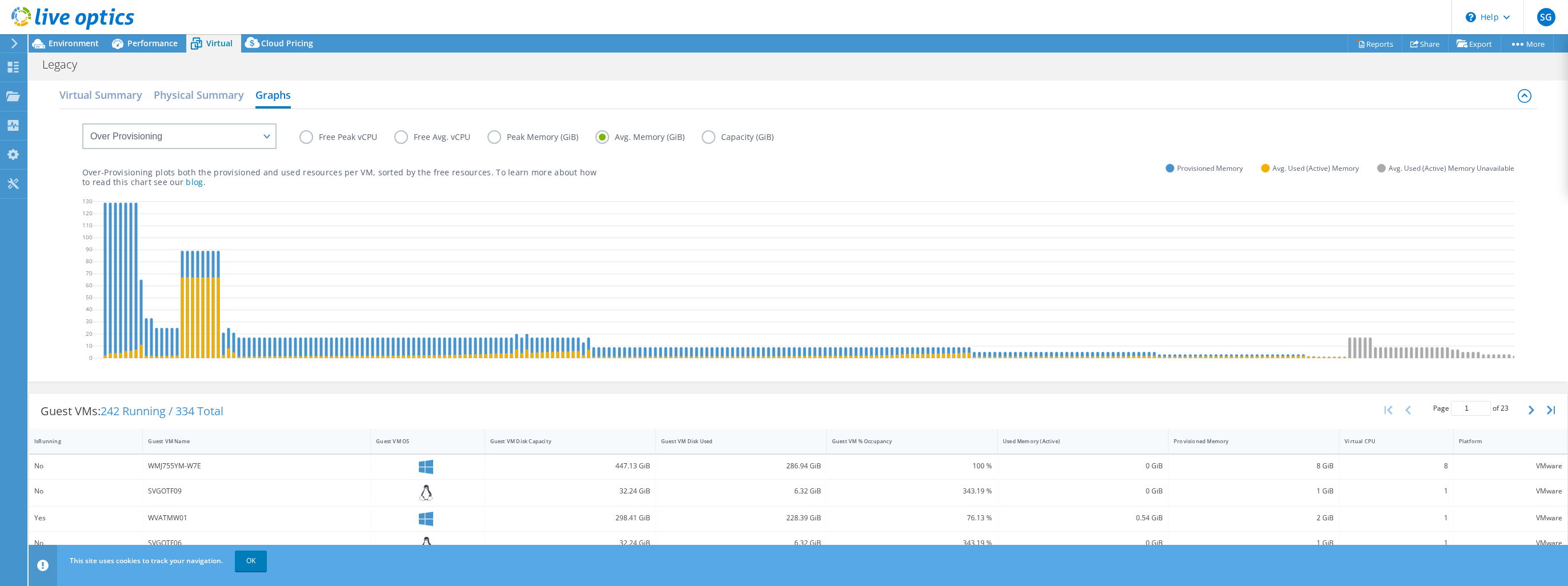
click at [714, 134] on label "Capacity (GiB)" at bounding box center [746, 137] width 89 height 14
click at [0, 0] on input "Capacity (GiB)" at bounding box center [0, 0] width 0 height 0
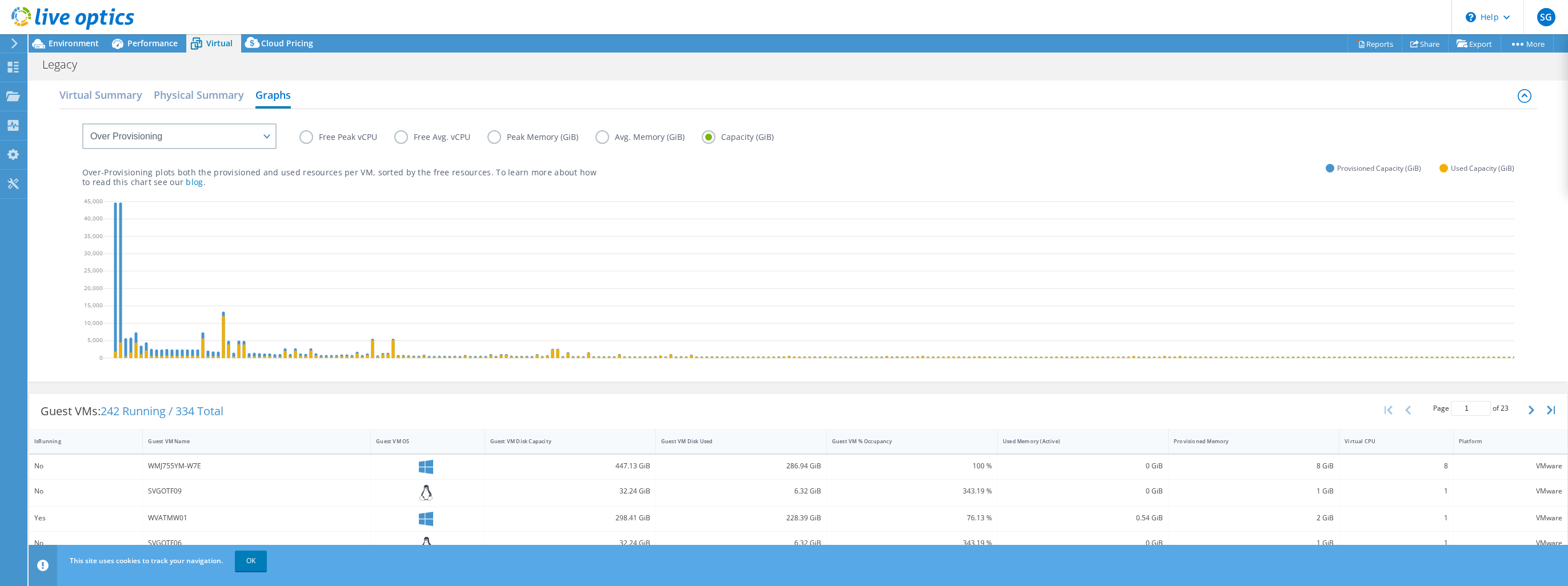
select select "Over Provisioning"
select select "USD"
